Goal: Task Accomplishment & Management: Use online tool/utility

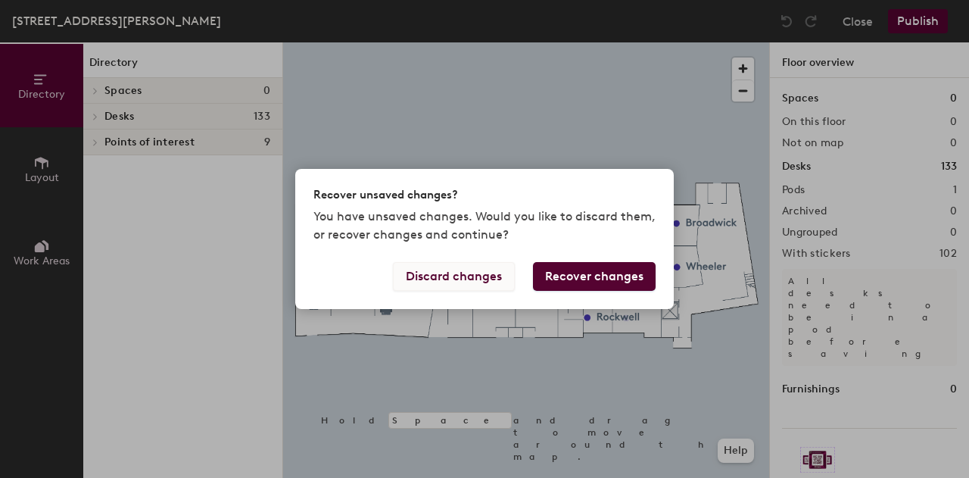
click at [463, 276] on button "Discard changes" at bounding box center [454, 276] width 122 height 29
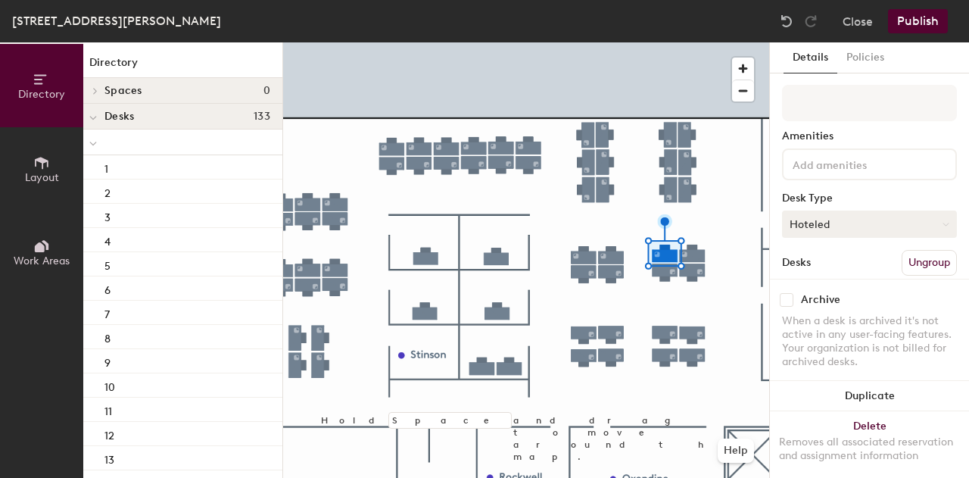
click at [875, 237] on button "Hoteled" at bounding box center [869, 224] width 175 height 27
click at [844, 266] on div "Assigned" at bounding box center [858, 271] width 151 height 23
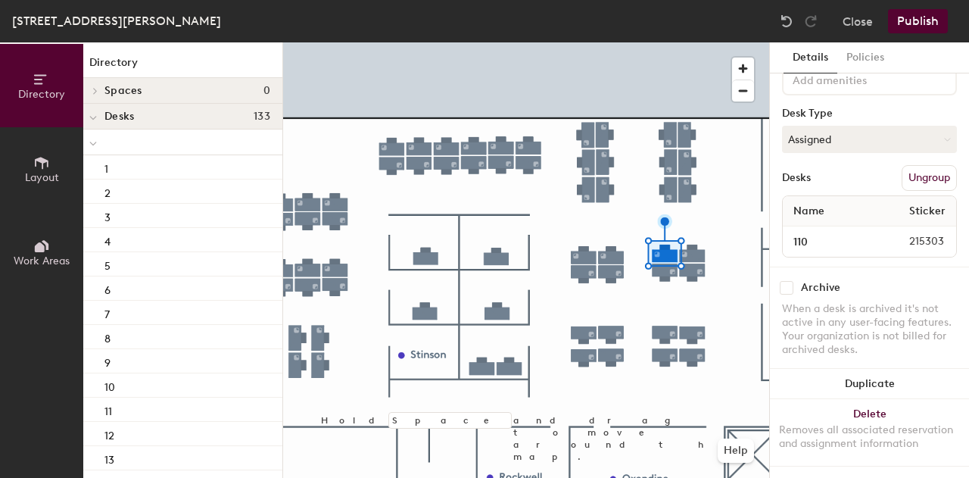
scroll to position [21, 0]
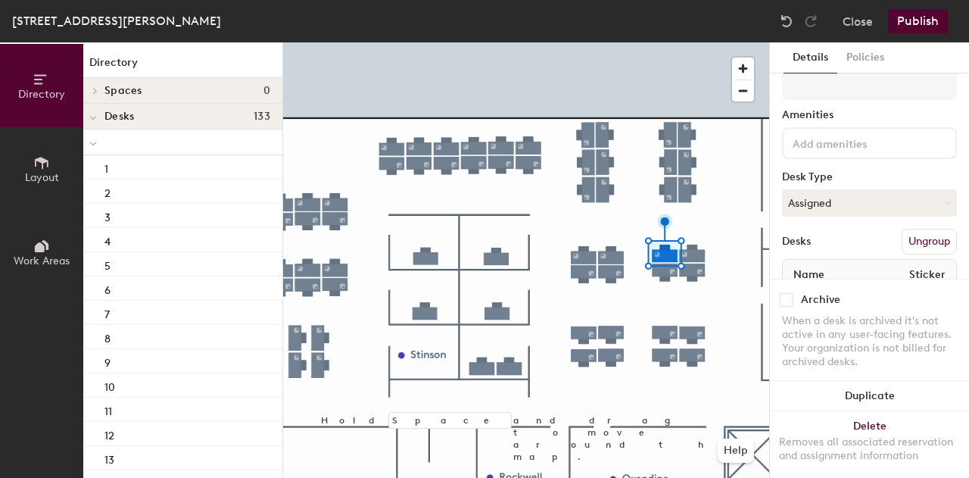
click at [915, 25] on button "Publish" at bounding box center [918, 21] width 60 height 24
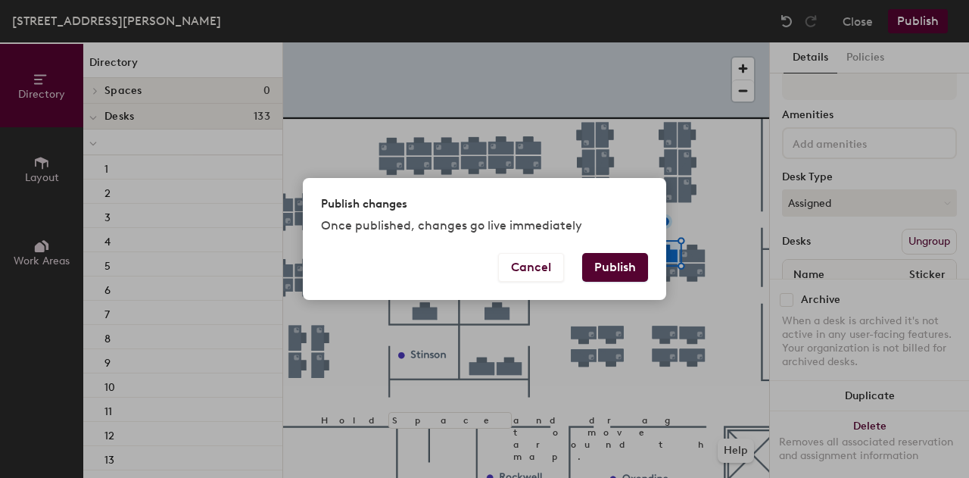
click at [610, 263] on button "Publish" at bounding box center [615, 267] width 66 height 29
